Goal: Check status: Check status

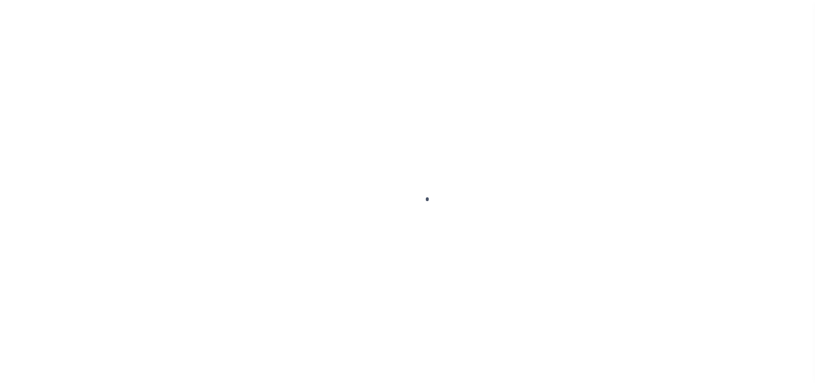
scroll to position [13, 0]
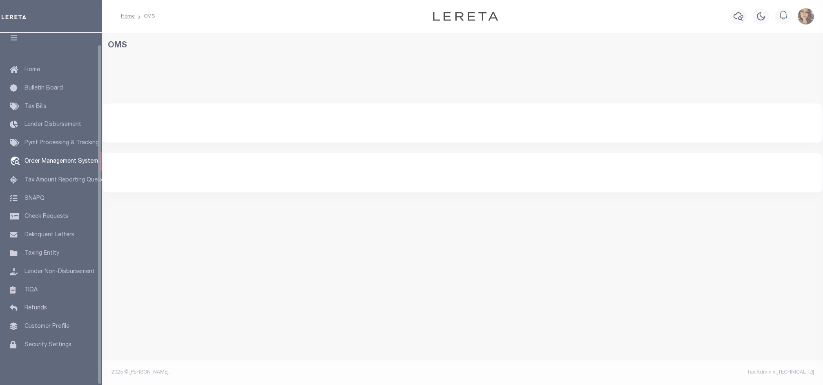
select select "200"
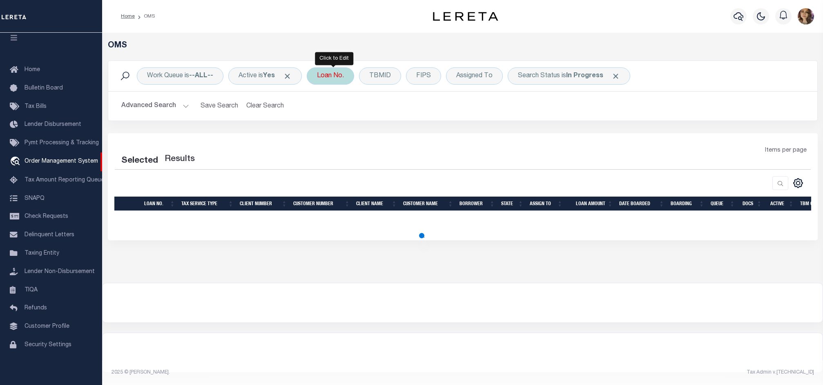
click at [338, 77] on div "Loan No." at bounding box center [330, 75] width 47 height 17
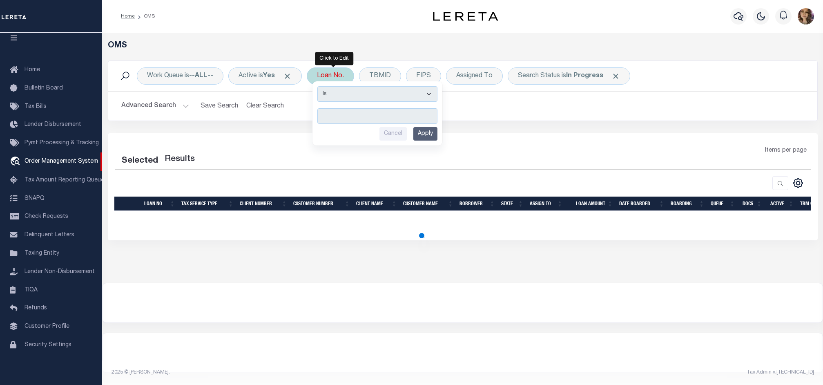
select select "200"
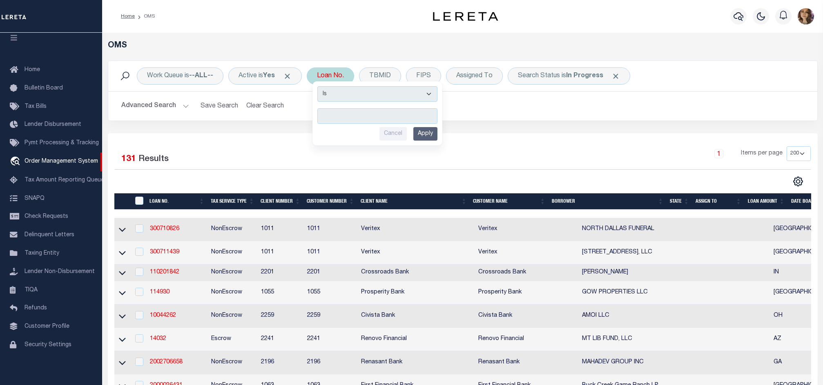
type input "3602022198-00001"
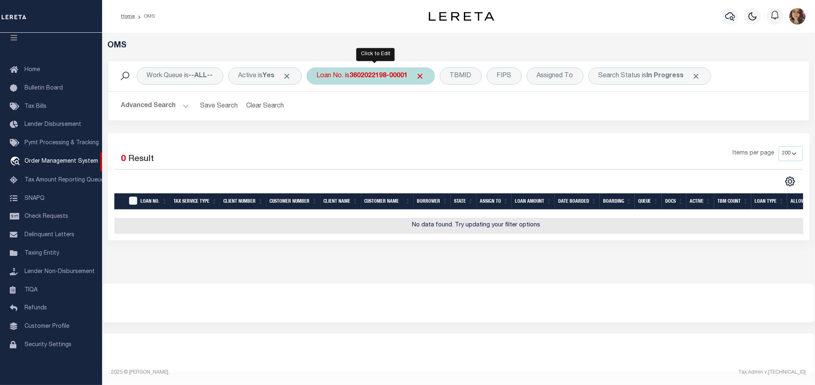
click at [356, 75] on b "3602022198-00001" at bounding box center [379, 76] width 58 height 7
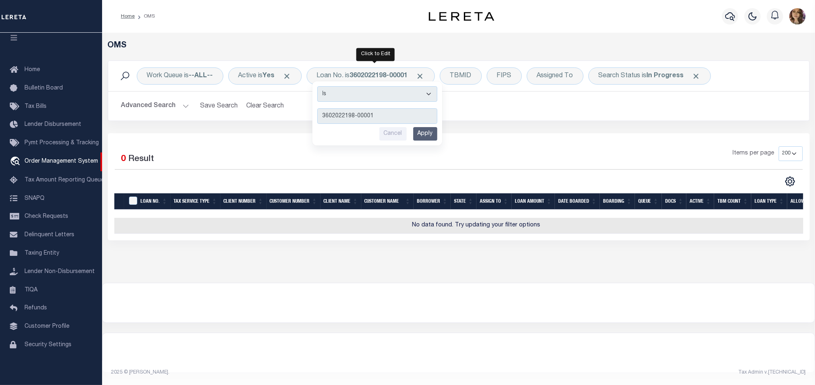
click at [717, 113] on h2 "Advanced Search Save Search Clear Search tblSearchTopScreen_dynamictable_____De…" at bounding box center [459, 106] width 688 height 16
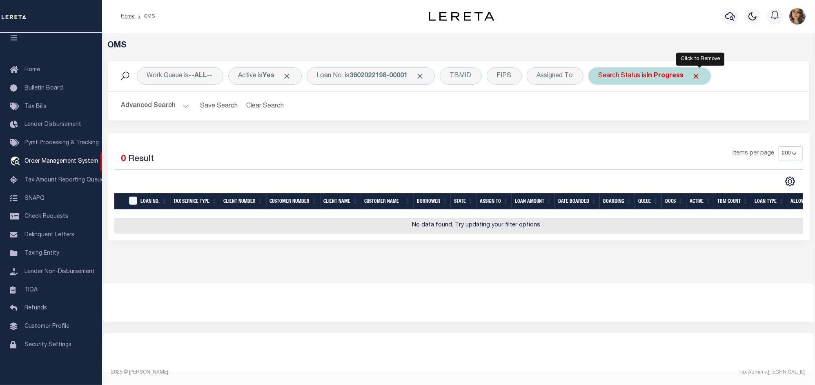
click at [701, 74] on span "Click to Remove" at bounding box center [696, 76] width 9 height 9
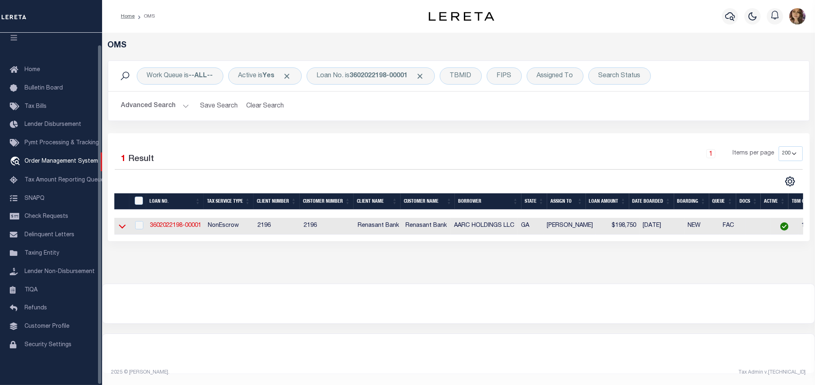
click at [120, 229] on icon at bounding box center [122, 226] width 7 height 9
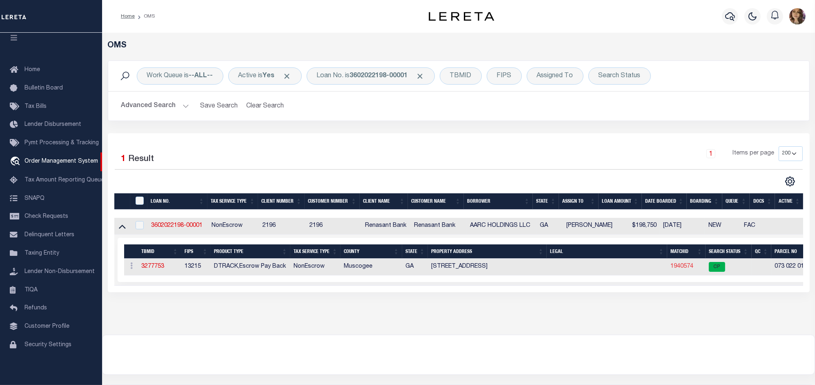
click at [680, 268] on link "1940574" at bounding box center [682, 266] width 23 height 6
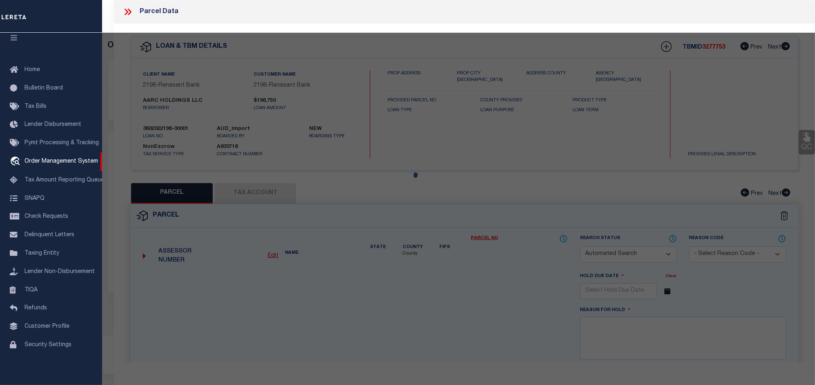
checkbox input "false"
select select "CP"
type input "AARC HOLDINGS LLC"
select select
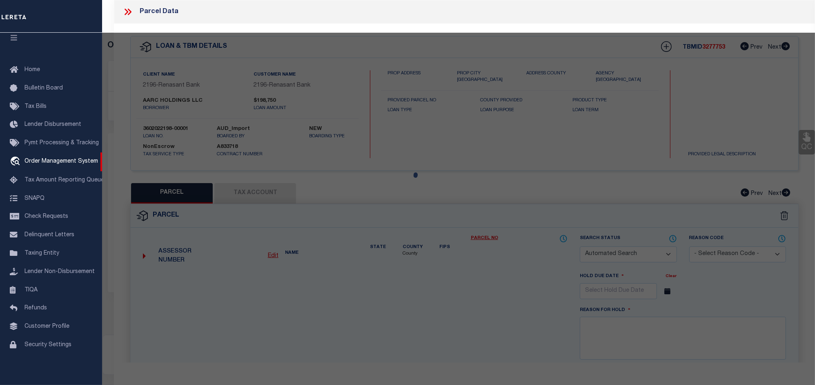
type input "8082 VETERANS PKY Unit 00021"
checkbox input "false"
type input "COLUMBUS GA 31909-4904"
type textarea "UT 21 SPRINGCREEK VILLAGE CONDOMINUM"
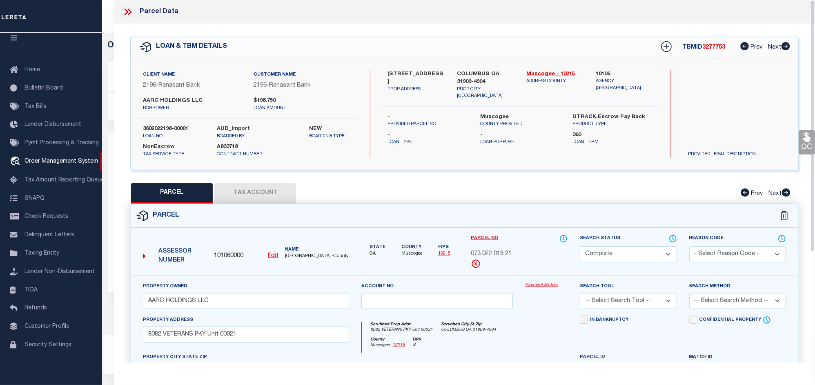
click at [544, 284] on link "Payment History" at bounding box center [546, 285] width 42 height 7
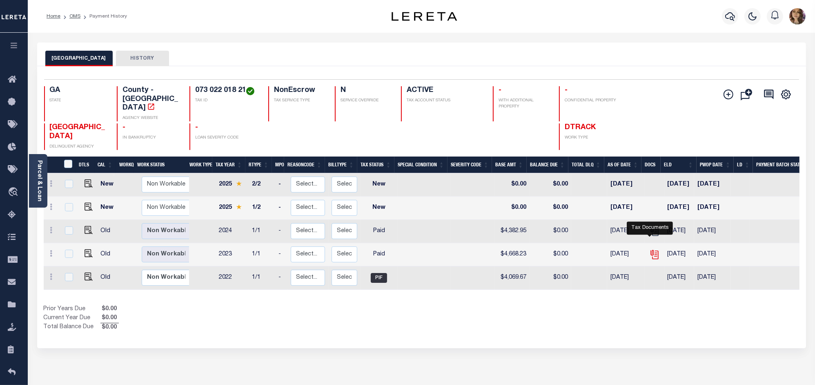
click at [651, 249] on icon "" at bounding box center [654, 254] width 11 height 11
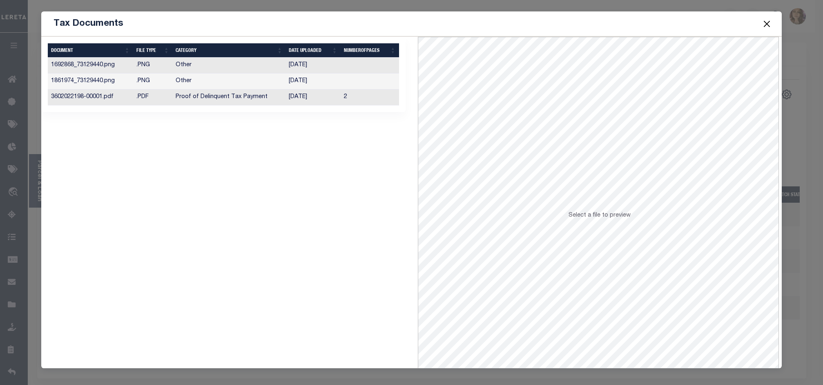
click at [308, 96] on td "[DATE]" at bounding box center [313, 97] width 55 height 16
click at [765, 17] on span at bounding box center [766, 23] width 31 height 23
click at [769, 20] on button "Close" at bounding box center [766, 23] width 11 height 11
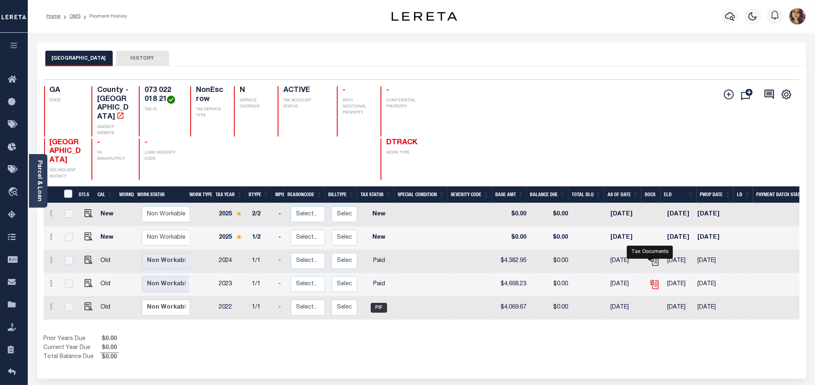
click at [651, 279] on icon "" at bounding box center [654, 284] width 11 height 11
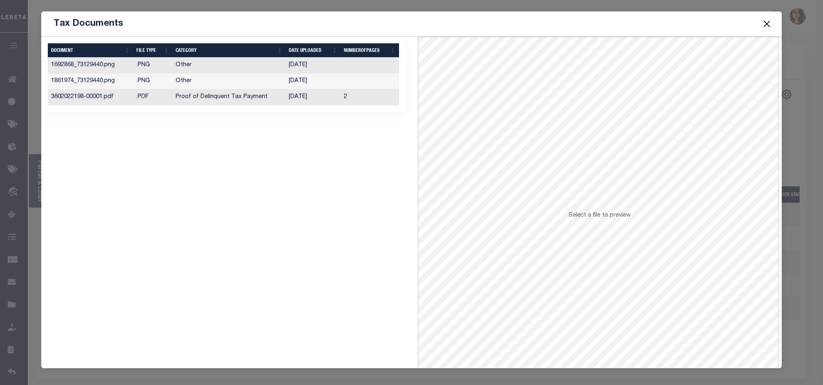
click at [310, 97] on td "09/08/2025" at bounding box center [313, 97] width 55 height 16
click at [763, 25] on button "Close" at bounding box center [766, 23] width 11 height 11
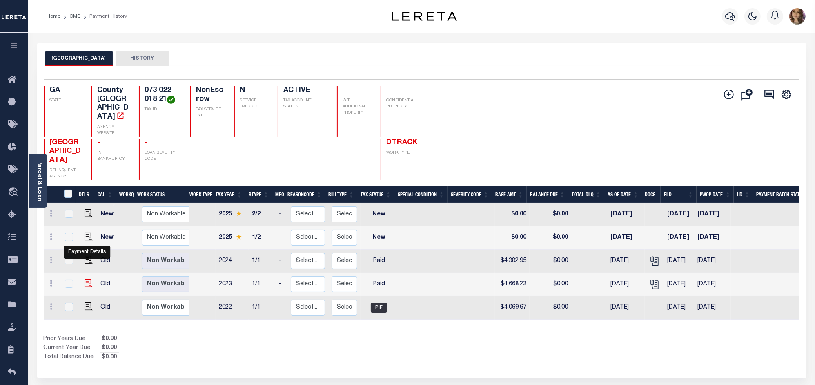
click at [88, 279] on img "" at bounding box center [89, 283] width 8 height 8
checkbox input "true"
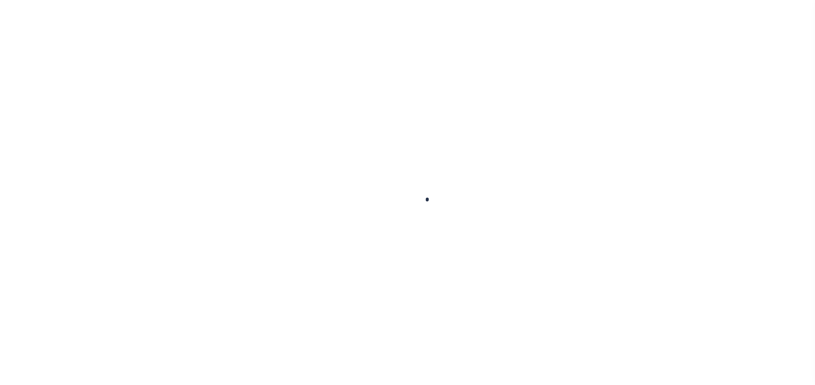
checkbox input "false"
type textarea "When DELQ possible tax sale however no indication of a tax sale via website as …"
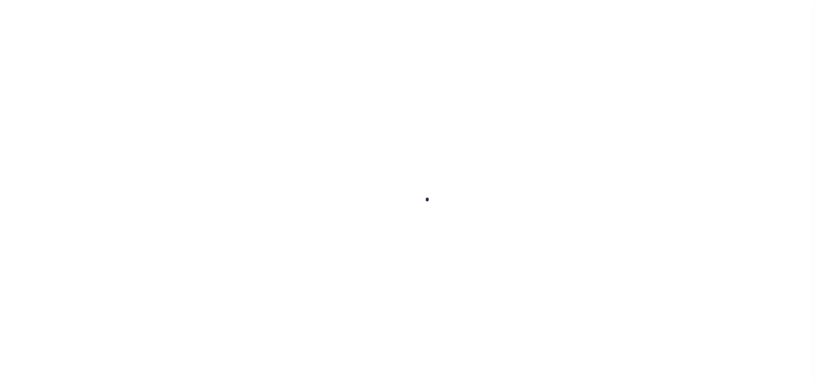
type input "04/23/2025"
type input "[DATE]"
select select "PYD"
type input "$4,668.23"
type input "$43.69"
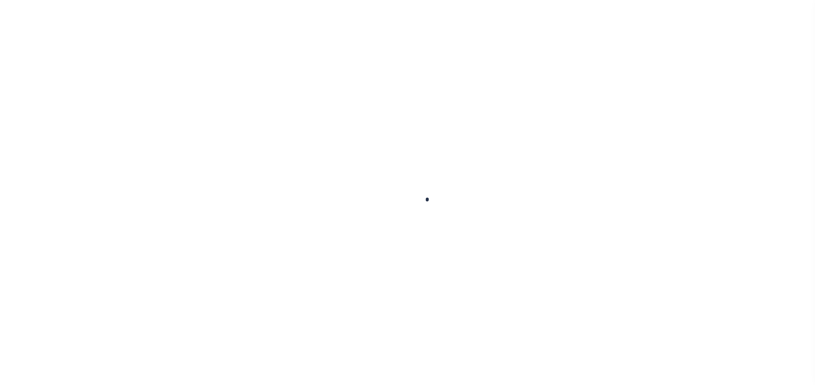
type input "$0"
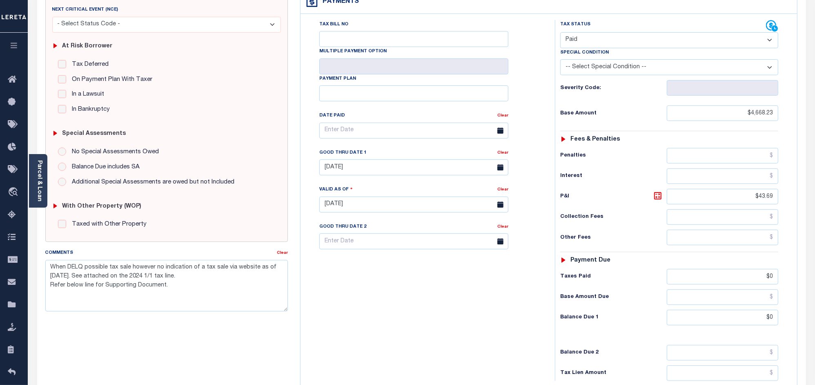
scroll to position [221, 0]
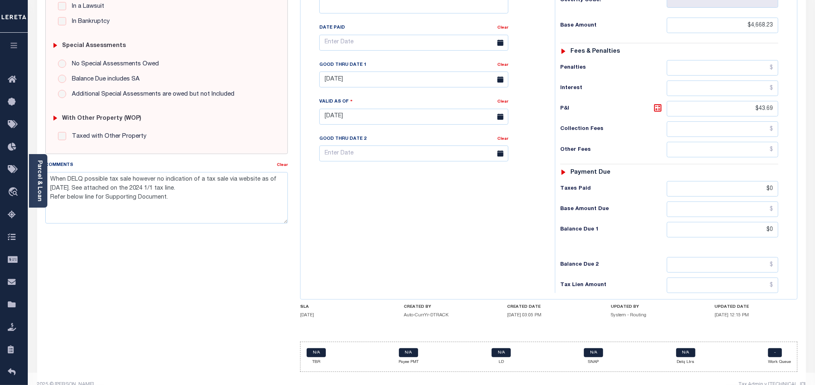
click at [375, 206] on div "Tax Bill No Multiple Payment Option Payment Plan Clear" at bounding box center [426, 112] width 246 height 361
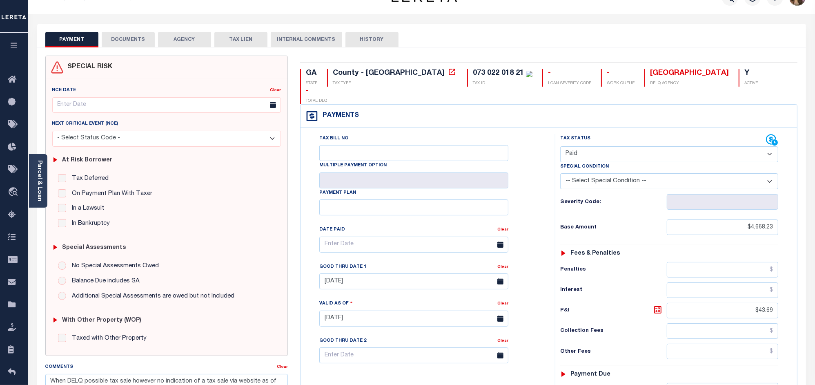
scroll to position [0, 0]
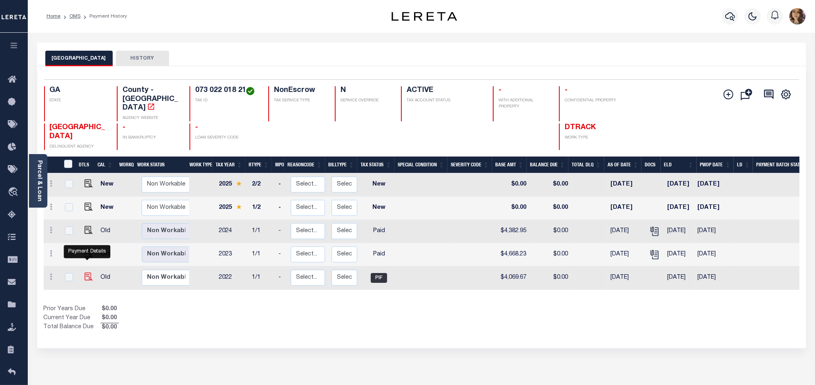
click at [88, 272] on img "" at bounding box center [89, 276] width 8 height 8
checkbox input "true"
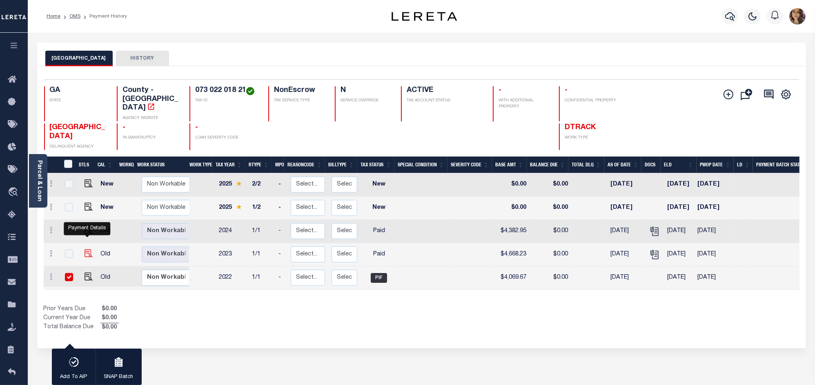
click at [88, 249] on img "" at bounding box center [89, 253] width 8 height 8
checkbox input "true"
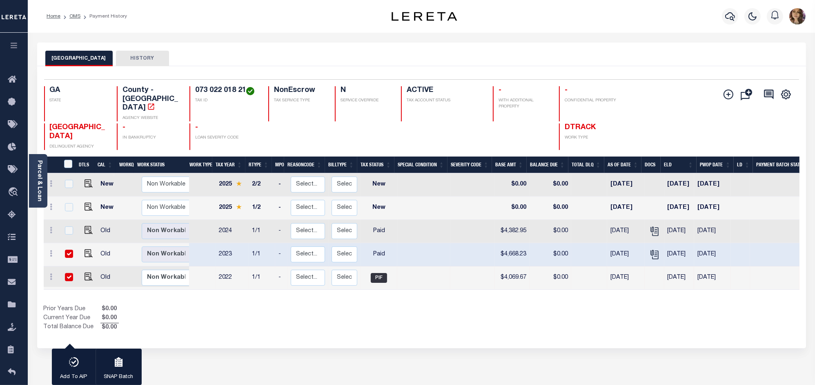
click at [401, 49] on div "MUSCOGEE COUNTY HISTORY" at bounding box center [421, 54] width 769 height 24
click at [15, 189] on icon "travel_explore" at bounding box center [14, 192] width 13 height 11
click at [41, 186] on span "Order Management System" at bounding box center [75, 192] width 100 height 22
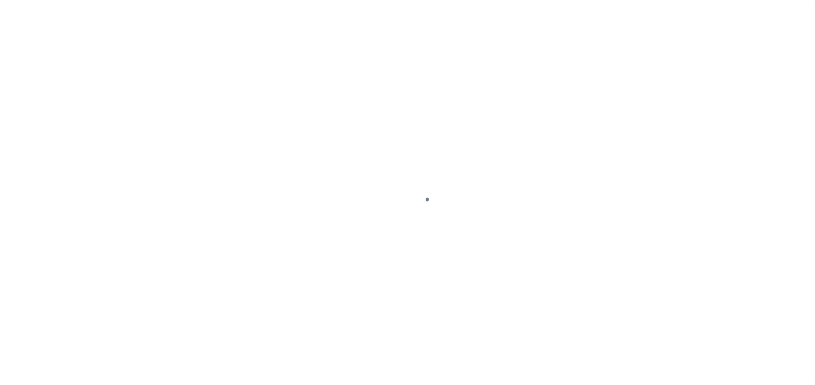
select select "PIF"
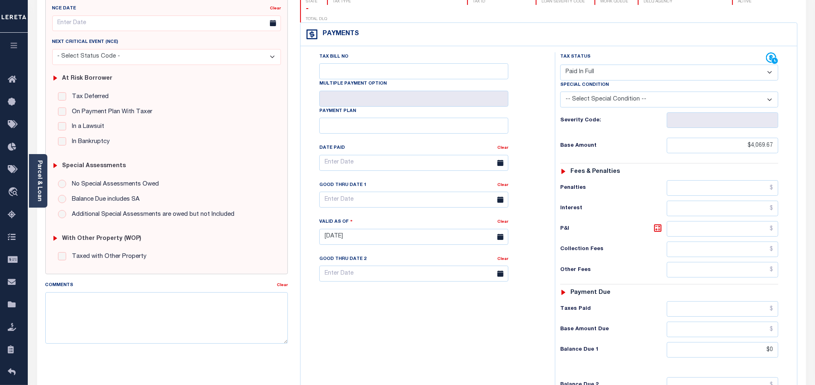
scroll to position [204, 0]
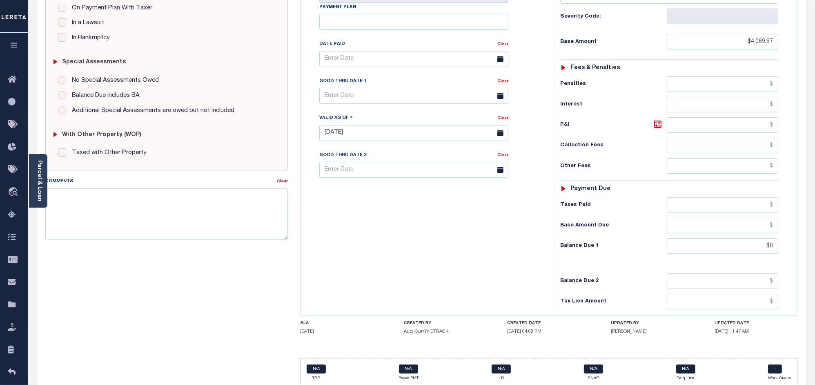
drag, startPoint x: 604, startPoint y: 320, endPoint x: 657, endPoint y: 319, distance: 53.1
click at [657, 321] on div "SLA [DATE] CREATED BY Auto-CurrYr-DTRACK CREATED DATE [DATE] 04:08 PM UPDATED B…" at bounding box center [549, 329] width 498 height 17
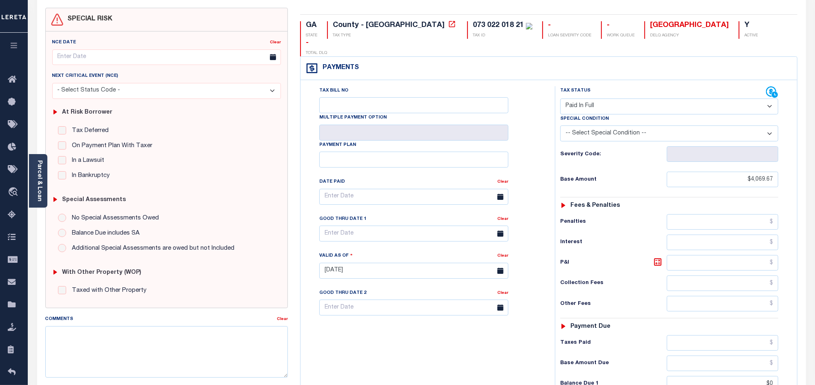
scroll to position [0, 0]
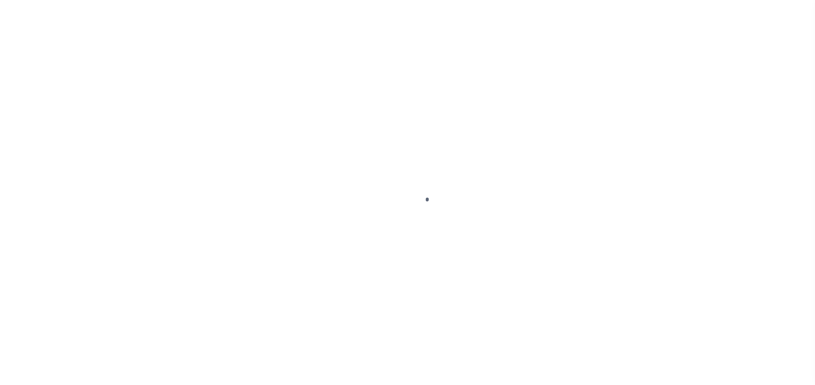
select select "PYD"
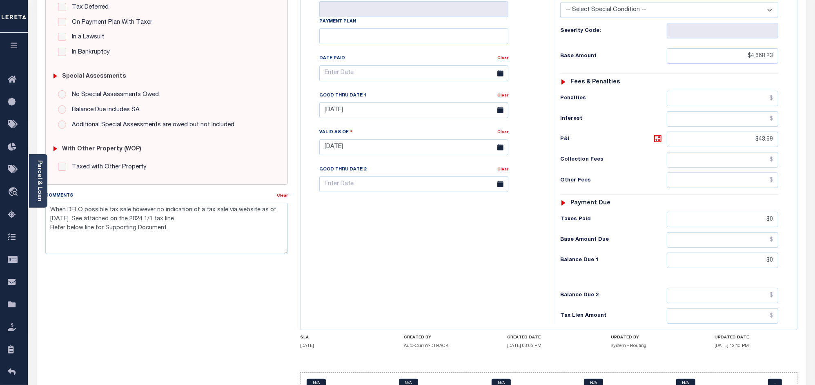
scroll to position [221, 0]
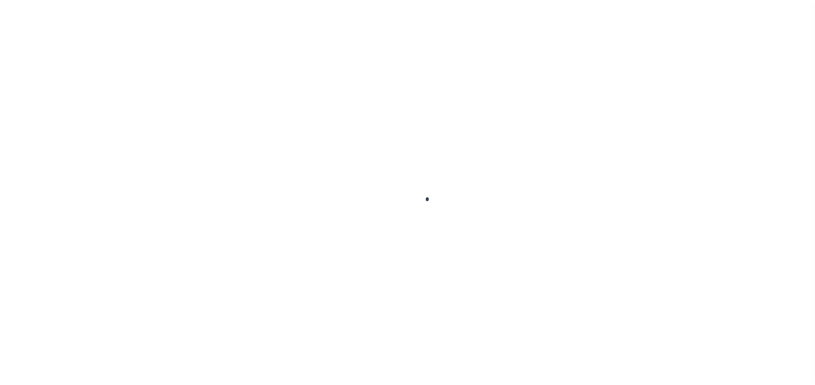
scroll to position [13, 0]
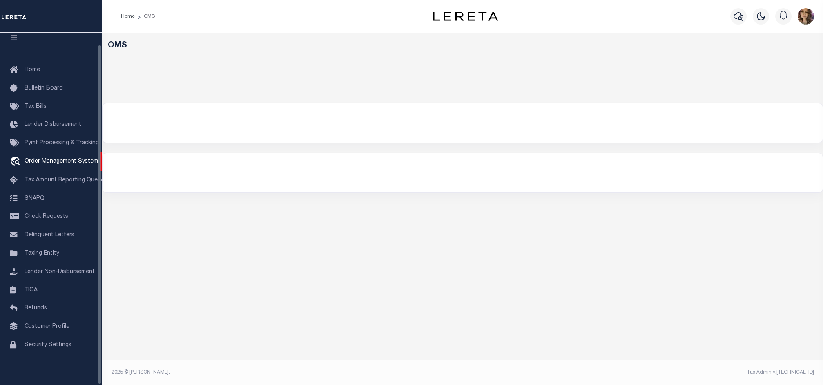
select select "200"
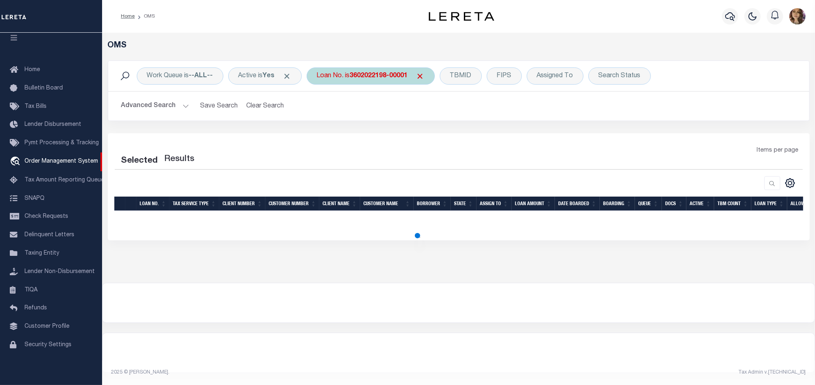
select select "200"
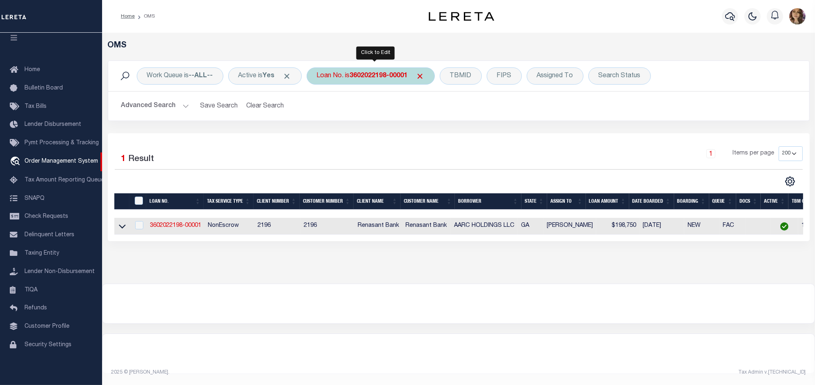
click at [344, 75] on div "Loan No. is 3602022198-00001" at bounding box center [371, 75] width 128 height 17
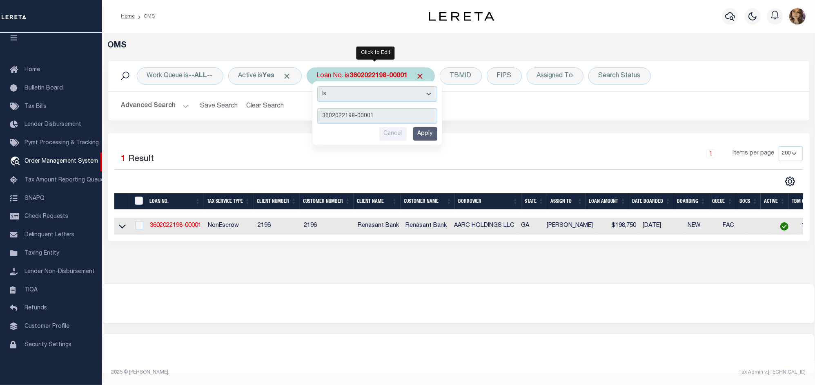
type input "40004213"
click at [429, 135] on input "Apply" at bounding box center [425, 133] width 24 height 13
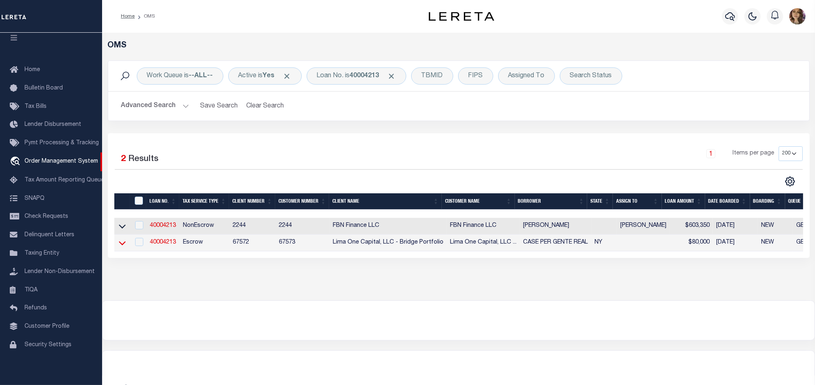
click at [121, 245] on icon at bounding box center [122, 243] width 7 height 4
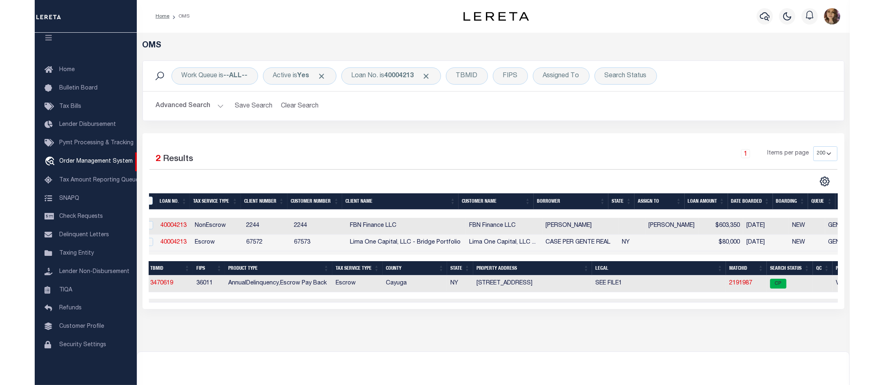
scroll to position [0, 0]
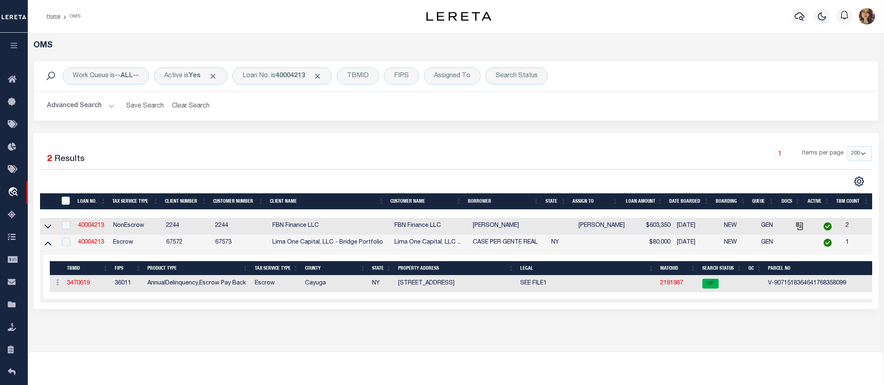
drag, startPoint x: 131, startPoint y: 310, endPoint x: 94, endPoint y: 310, distance: 37.2
click at [94, 309] on div "Selected 2 Results 1 Items per page 10 25 50 100 200" at bounding box center [455, 221] width 845 height 176
click at [674, 286] on link "2191987" at bounding box center [671, 283] width 23 height 6
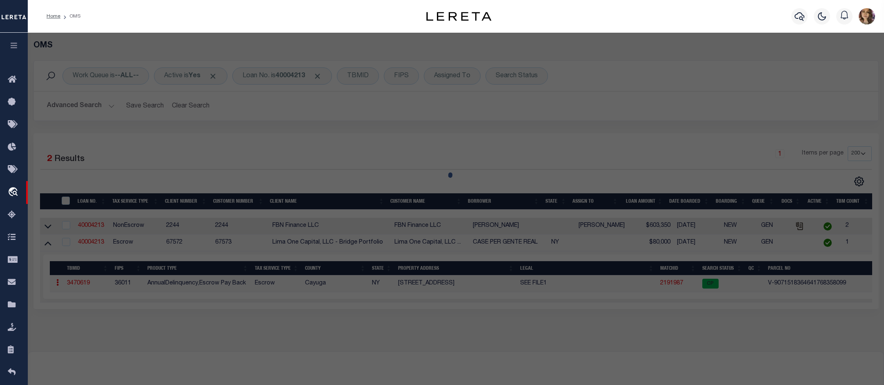
checkbox input "false"
select select "CP"
select select "AGW"
select select
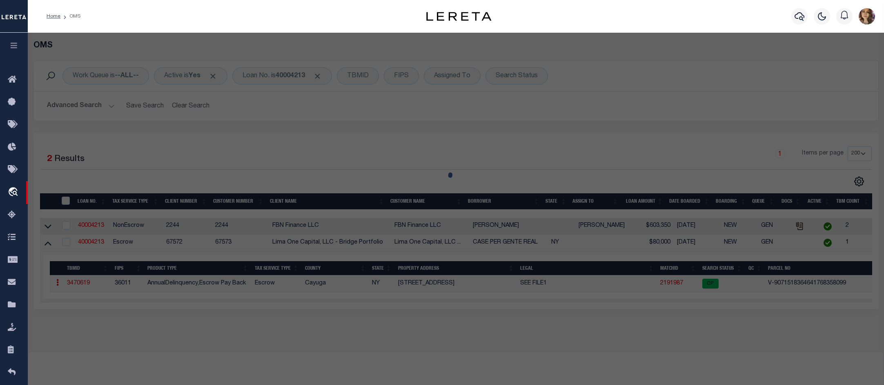
type input "38 NORTH DIVISION STREET"
checkbox input "false"
type input "AUBURN NY 13021"
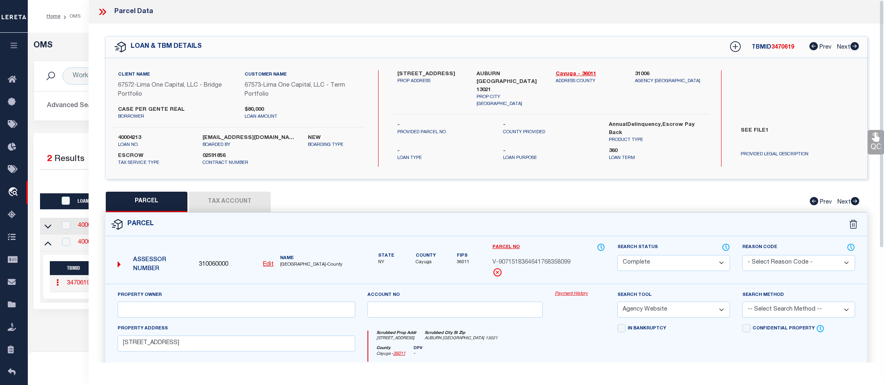
click at [577, 294] on link "Payment History" at bounding box center [580, 293] width 50 height 7
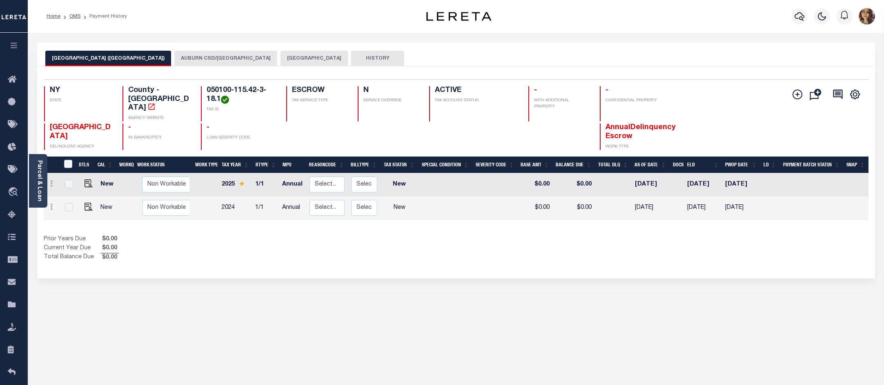
click at [281, 56] on button "AUBURN CITY" at bounding box center [314, 59] width 67 height 16
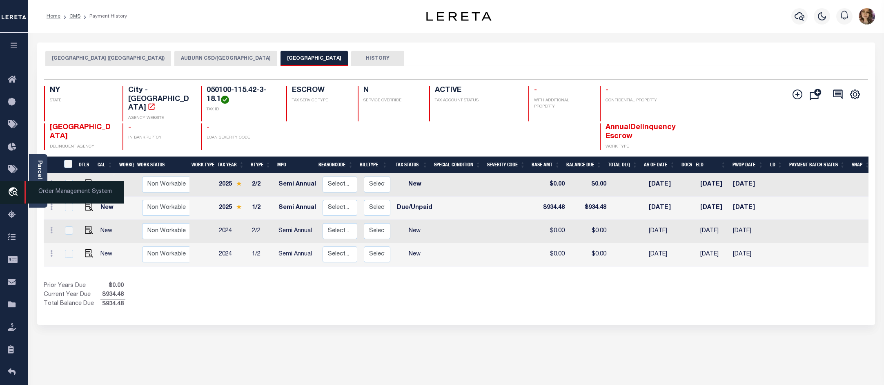
click at [47, 191] on span "Order Management System" at bounding box center [75, 192] width 100 height 22
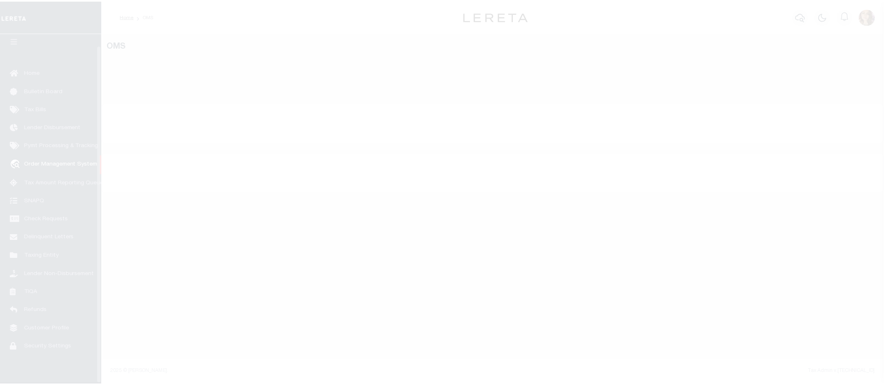
scroll to position [13, 0]
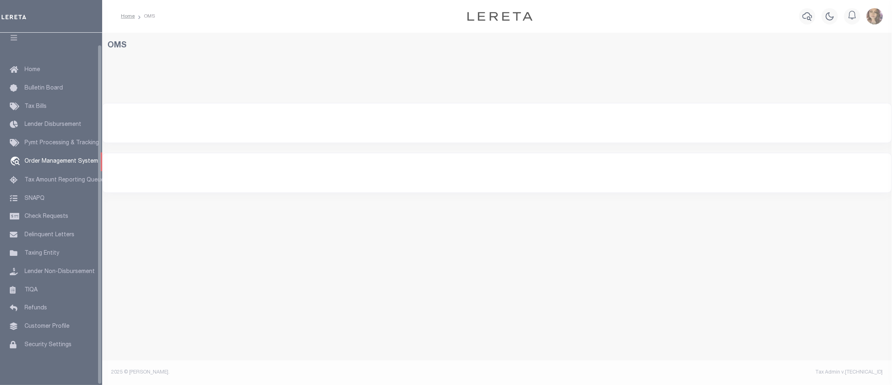
select select "200"
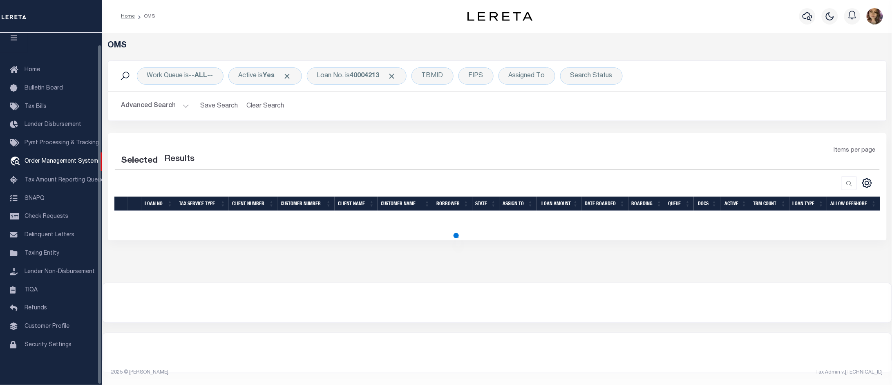
select select "200"
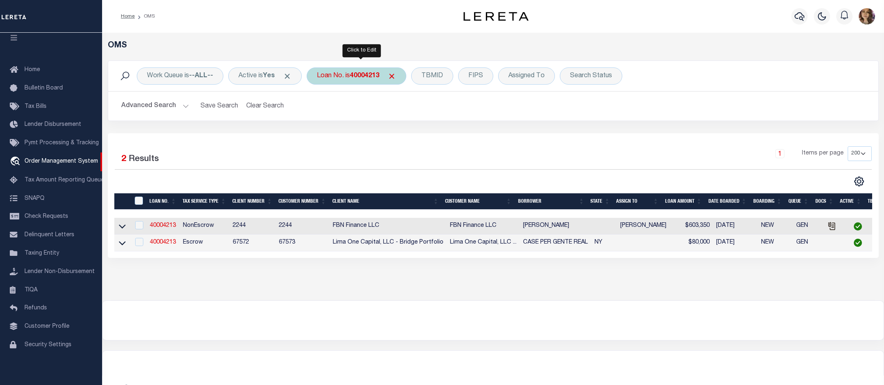
click at [352, 77] on div "Loan No. is 40004213" at bounding box center [357, 75] width 100 height 17
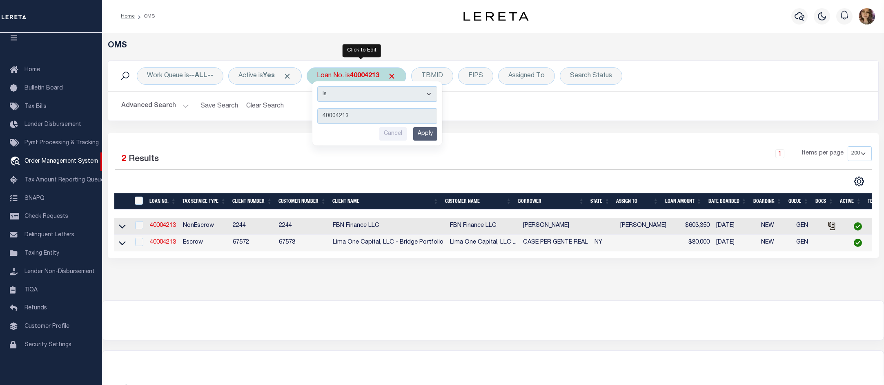
type input "10020450"
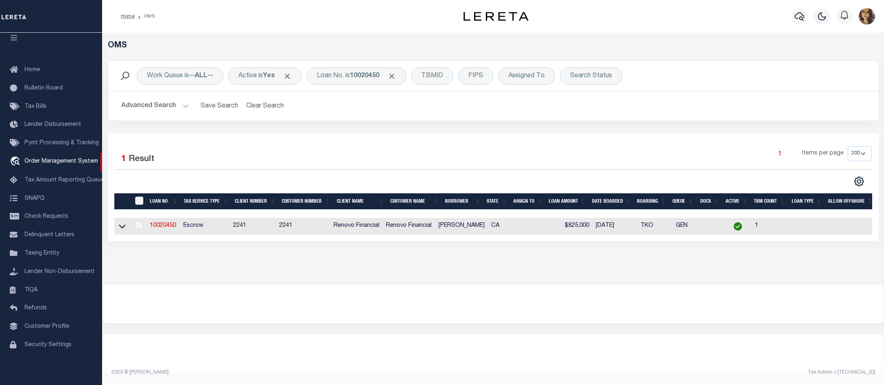
click at [118, 228] on link at bounding box center [122, 226] width 9 height 6
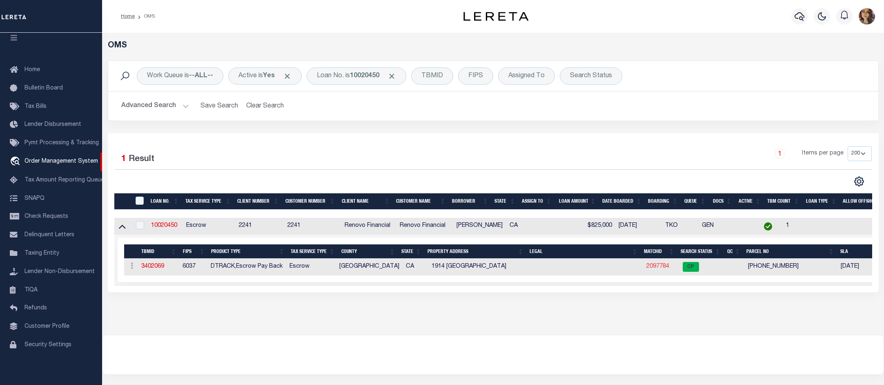
click at [656, 268] on link "2097784" at bounding box center [658, 266] width 23 height 6
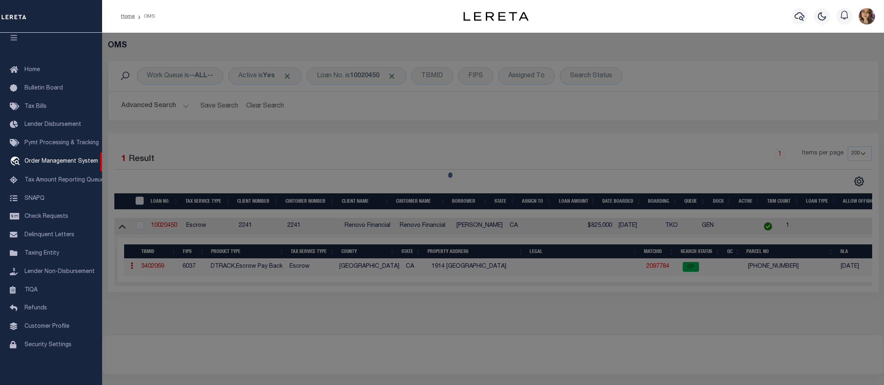
checkbox input "false"
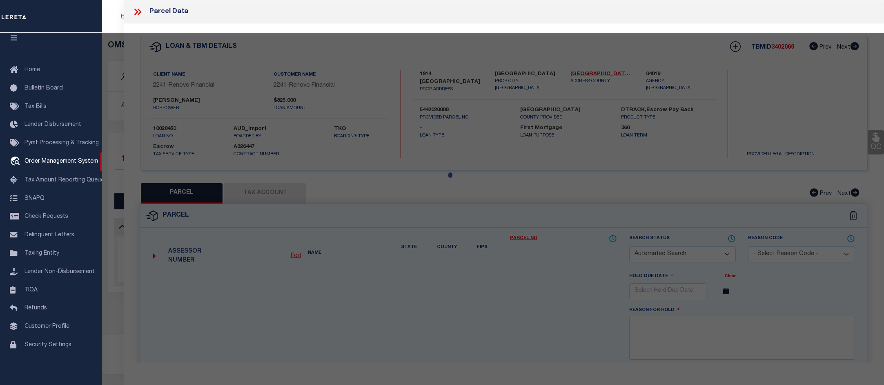
select select "CP"
type input "1914 MELLON AVE"
checkbox input "false"
type textarea "TRACT # 4905 LOT 215"
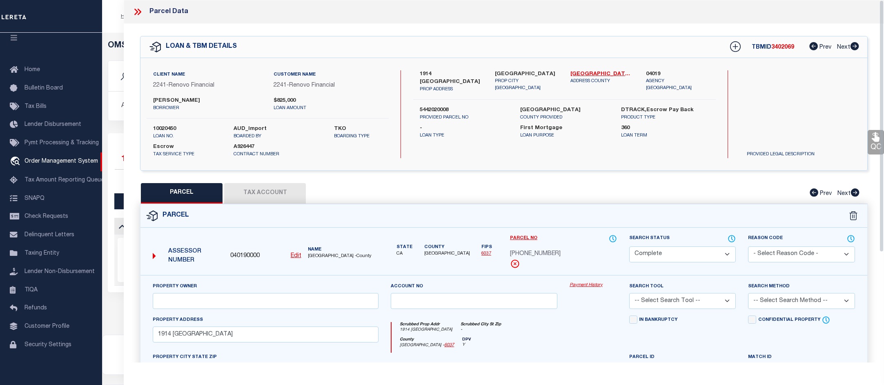
click at [582, 285] on link "Payment History" at bounding box center [593, 285] width 47 height 7
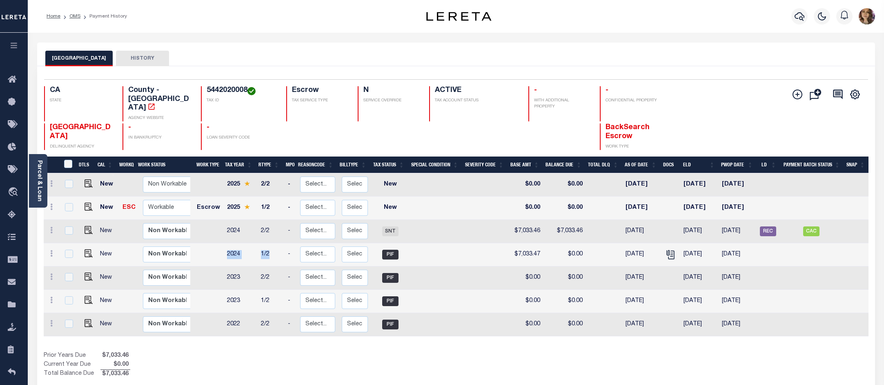
drag, startPoint x: 223, startPoint y: 243, endPoint x: 280, endPoint y: 247, distance: 57.7
click at [280, 247] on tr "New Non Workable Workable 2024 1/2 - Select... Payment Reversal Taxable Value C…" at bounding box center [456, 254] width 825 height 23
drag, startPoint x: 838, startPoint y: 220, endPoint x: 776, endPoint y: 221, distance: 61.3
click at [776, 221] on tr "New Non Workable Workable 2024 2/2 - Select... Payment Reversal Taxable Value C…" at bounding box center [456, 231] width 825 height 23
click at [811, 226] on span "CAC" at bounding box center [811, 231] width 16 height 10
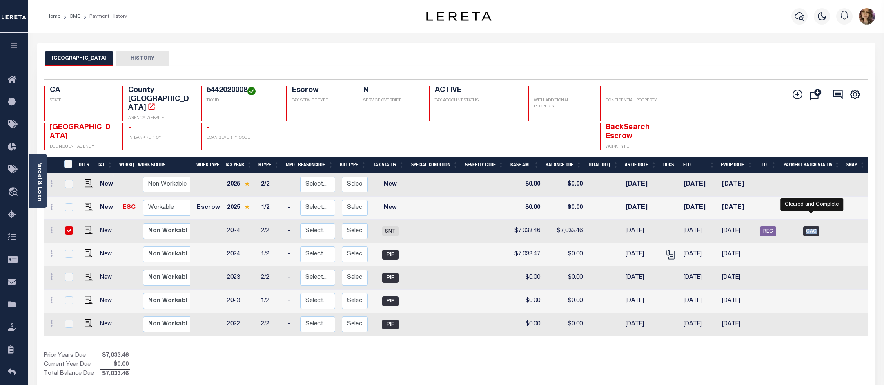
checkbox input "true"
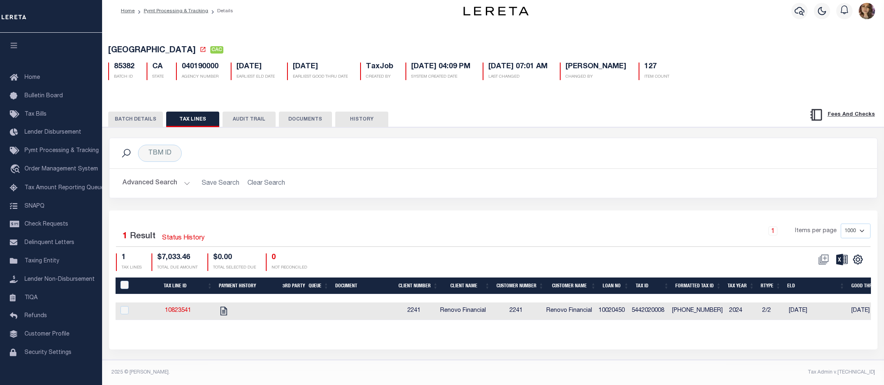
click at [130, 112] on button "BATCH DETAILS" at bounding box center [135, 120] width 55 height 16
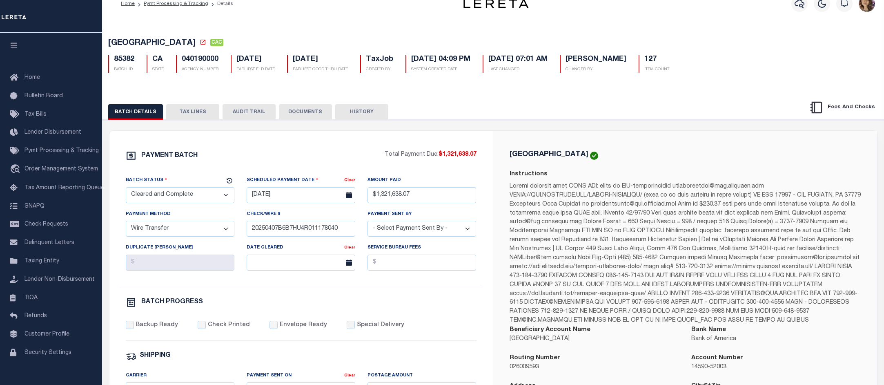
click at [601, 113] on div "BATCH DETAILS TAX LINES AUDIT TRAIL DOCUMENTS HISTORY" at bounding box center [441, 111] width 666 height 15
